Goal: Transaction & Acquisition: Purchase product/service

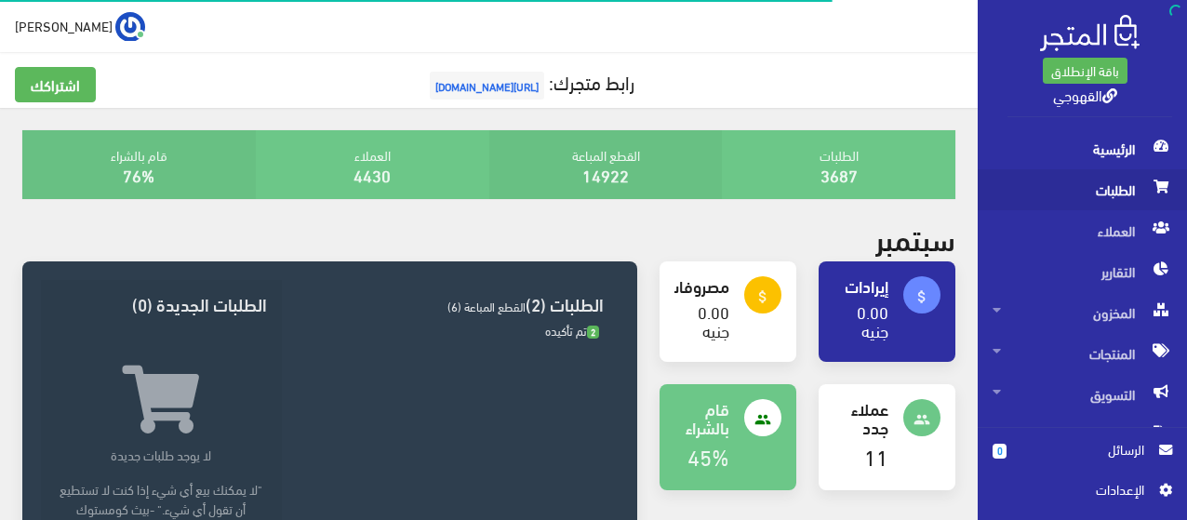
click at [1152, 180] on span at bounding box center [1161, 185] width 22 height 33
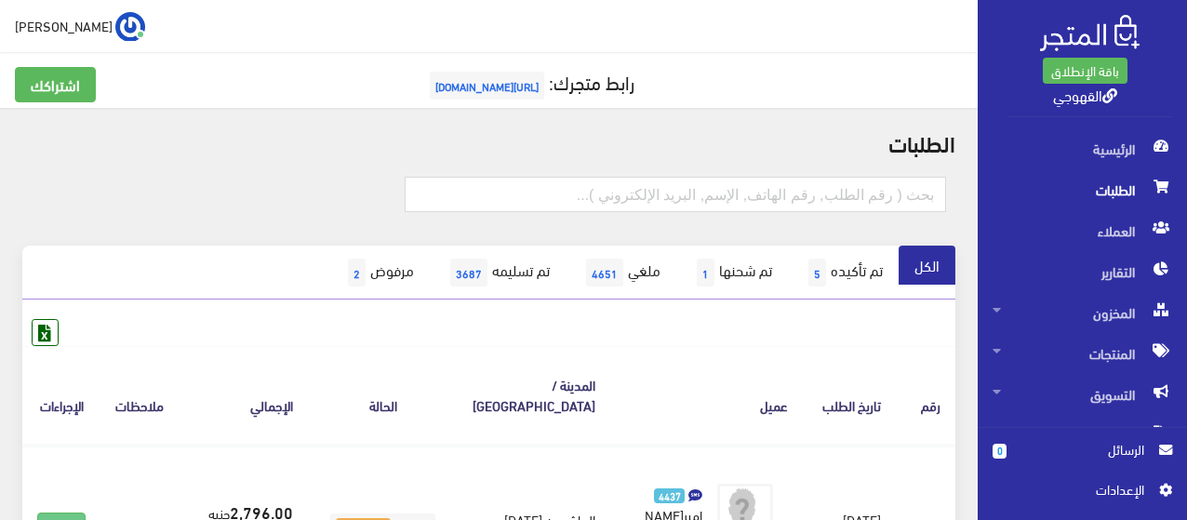
click at [1173, 506] on div at bounding box center [1173, 506] width 0 height 0
click at [1115, 349] on span "المنتجات" at bounding box center [1083, 353] width 180 height 41
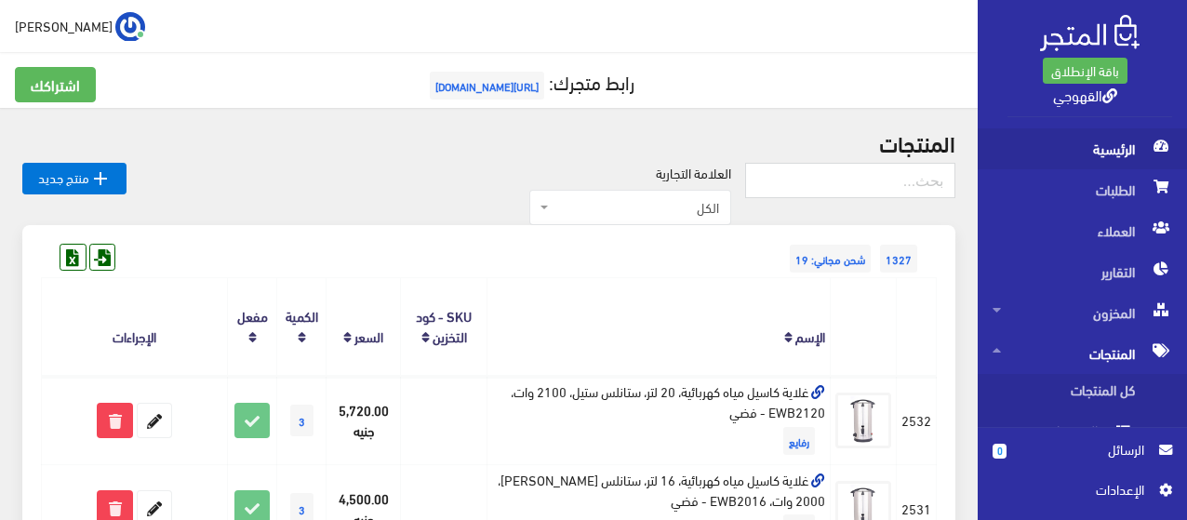
click at [1121, 129] on span "الرئيسية" at bounding box center [1083, 148] width 180 height 41
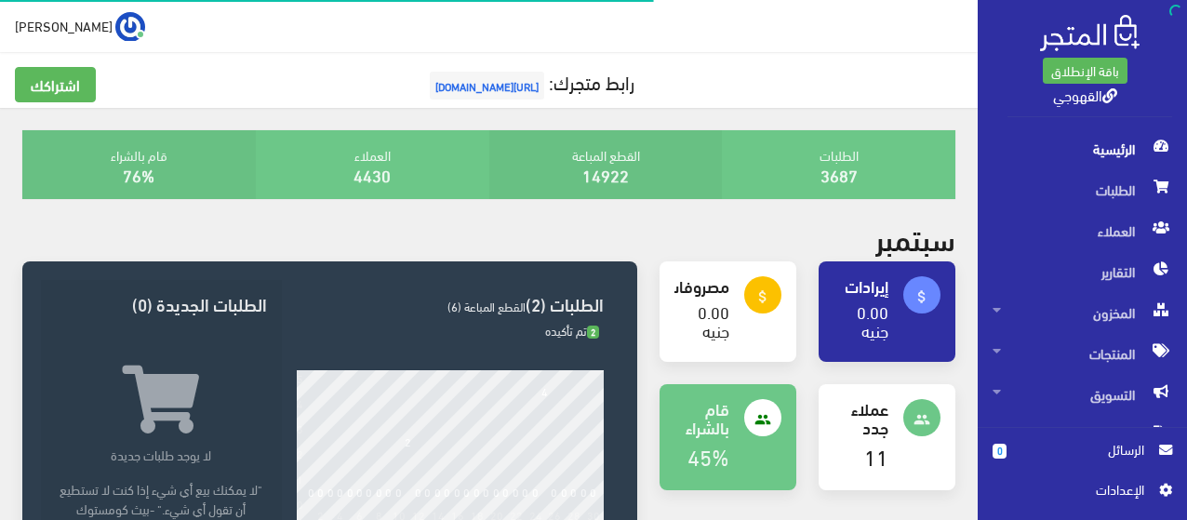
click at [1121, 129] on span "الرئيسية" at bounding box center [1083, 148] width 180 height 41
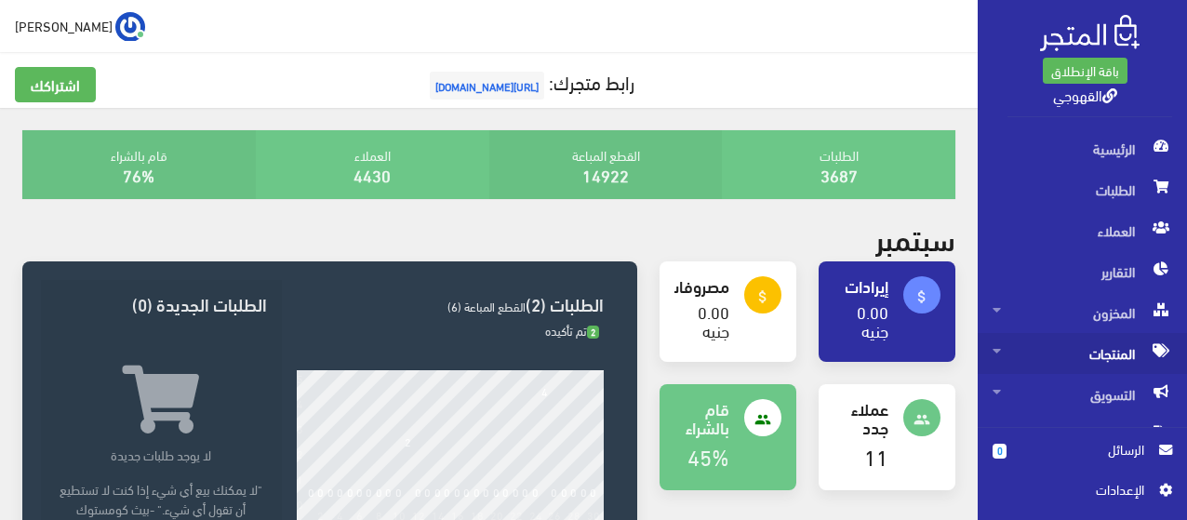
click at [1132, 345] on span "المنتجات" at bounding box center [1083, 353] width 180 height 41
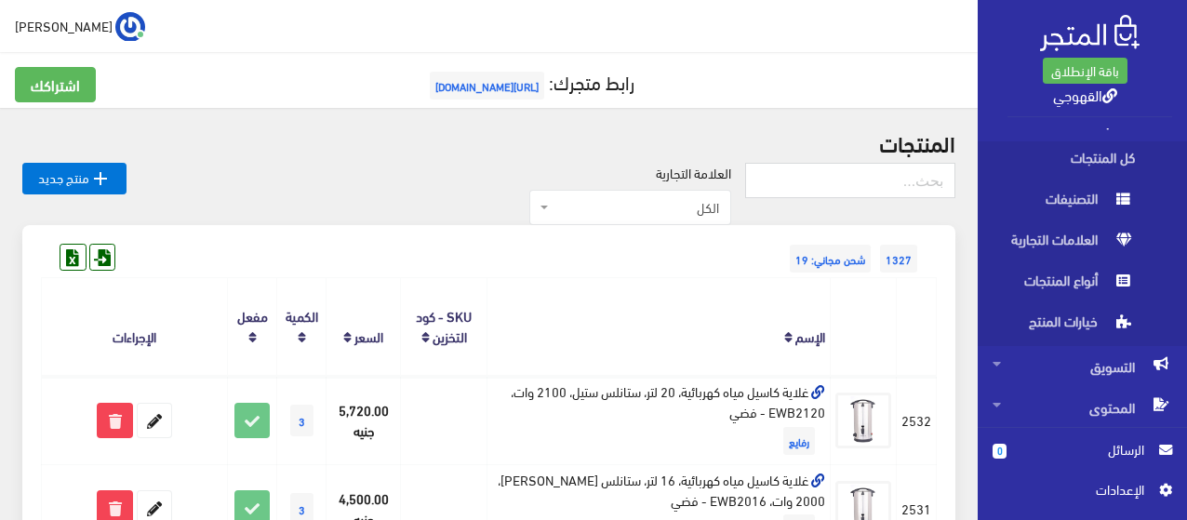
scroll to position [233, 0]
click at [904, 171] on input "text" at bounding box center [850, 180] width 210 height 35
click at [497, 192] on div "العلامة التجارية الكل منتجات اخري امبريال فريش كريازي يونيون آير تورنيدو شارب L…" at bounding box center [436, 194] width 619 height 63
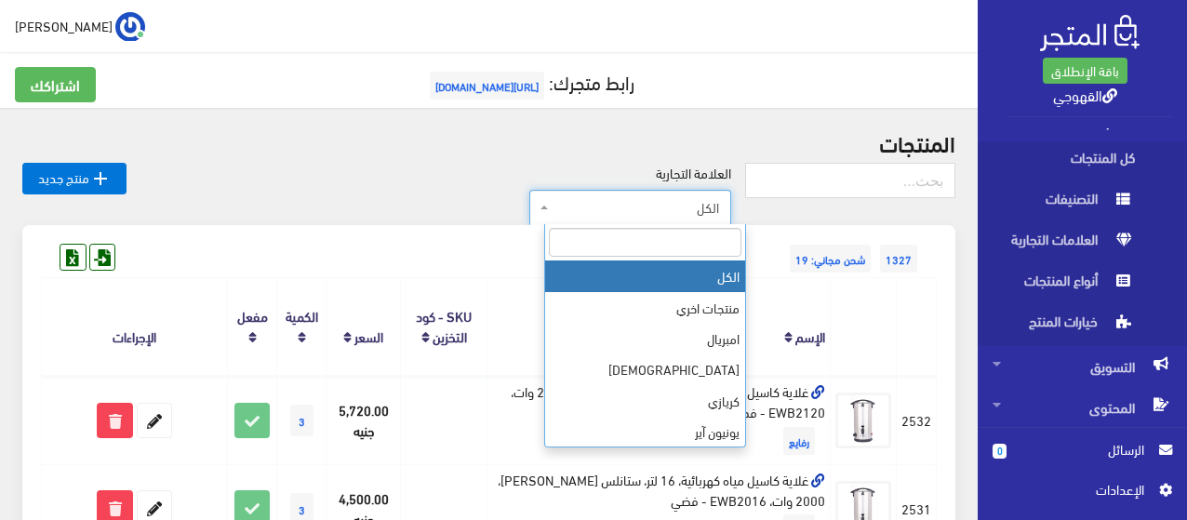
click at [594, 214] on span "الكل" at bounding box center [636, 207] width 167 height 19
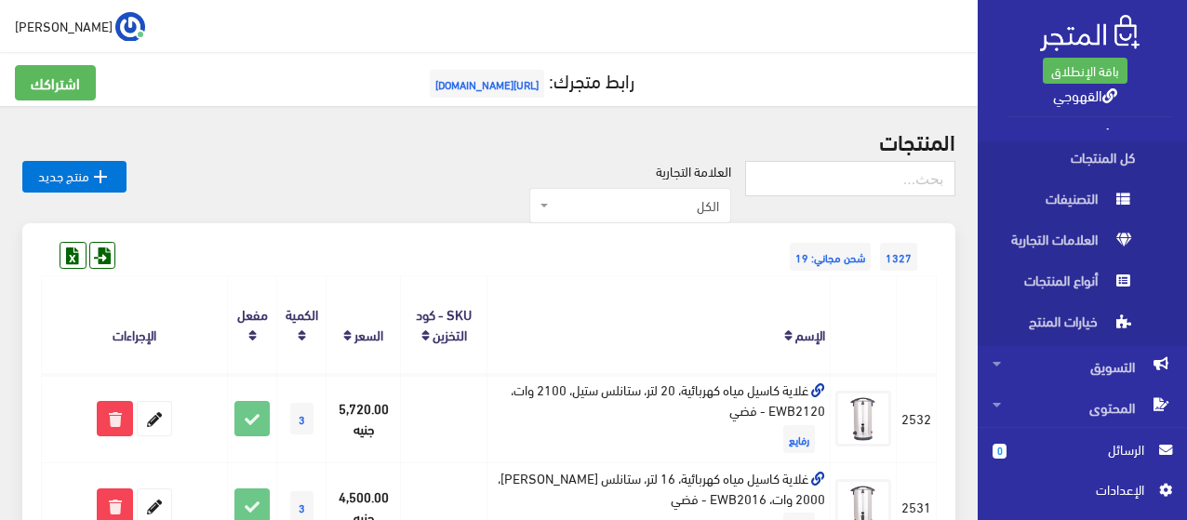
scroll to position [0, 0]
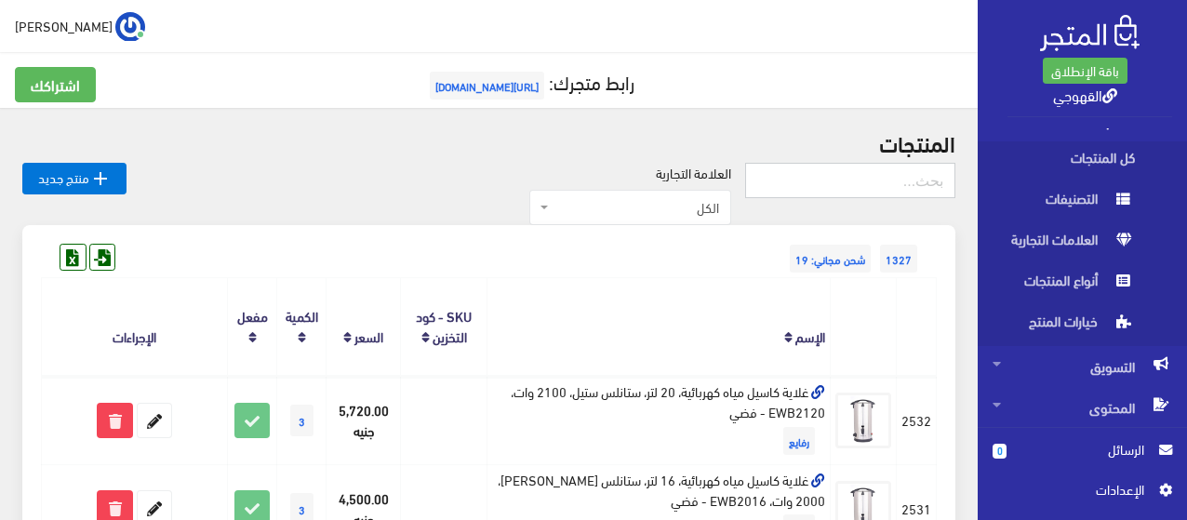
click at [792, 167] on input "text" at bounding box center [850, 180] width 210 height 35
type input "مكواه"
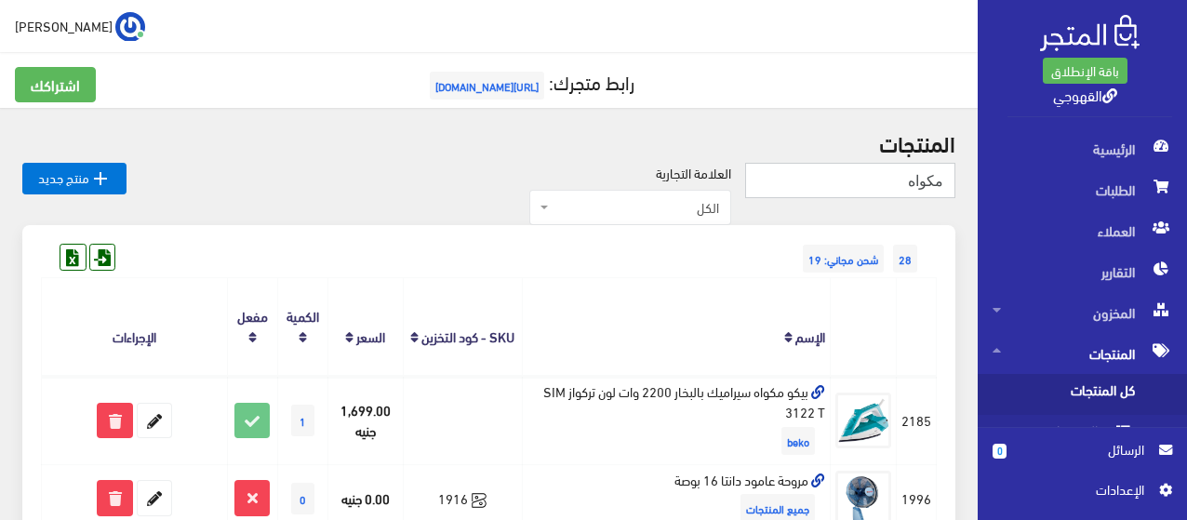
click at [866, 182] on input "مكواه" at bounding box center [850, 180] width 210 height 35
type input "مكواه"
click at [896, 178] on input "مكواه" at bounding box center [850, 180] width 210 height 35
type input "مكواة"
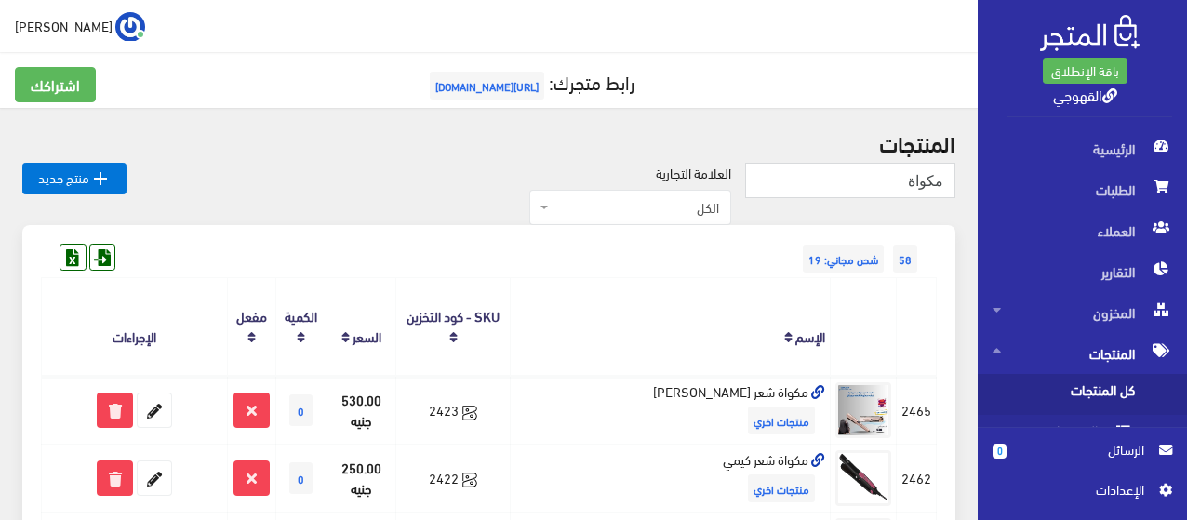
click at [508, 79] on span "[URL][DOMAIN_NAME]" at bounding box center [487, 86] width 114 height 28
